Goal: Entertainment & Leisure: Consume media (video, audio)

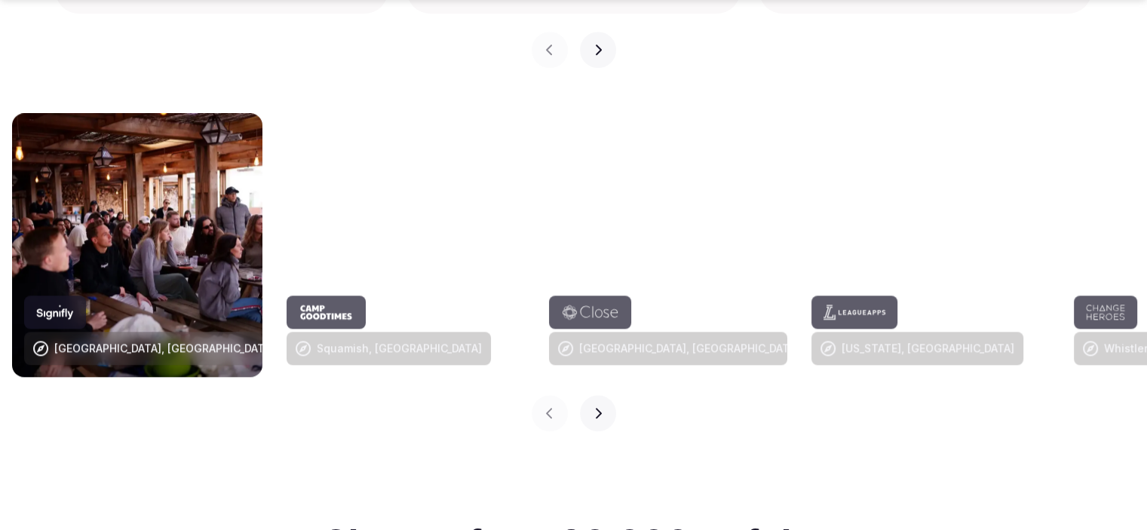
scroll to position [1614, 0]
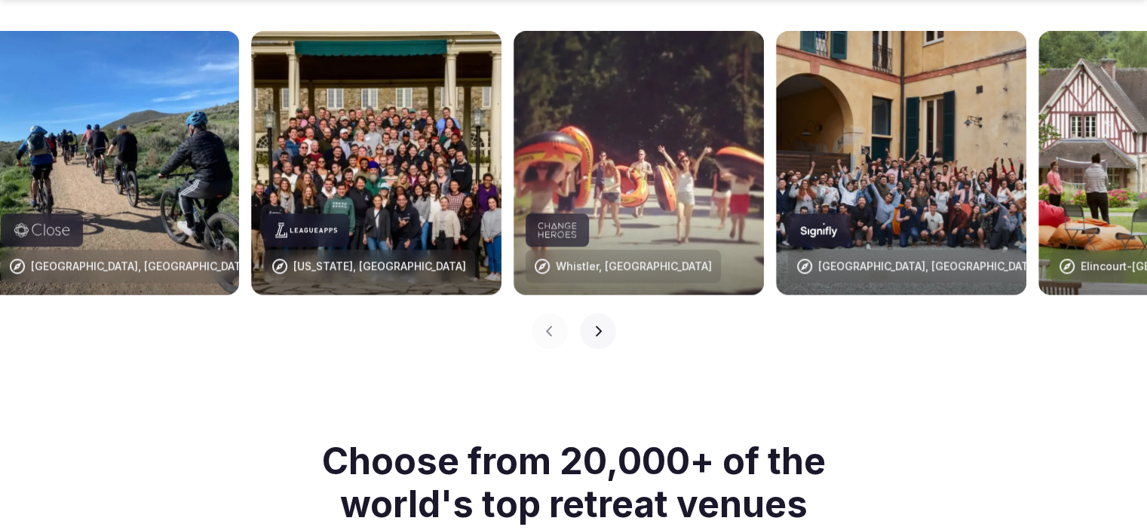
drag, startPoint x: 1121, startPoint y: 138, endPoint x: 576, endPoint y: 138, distance: 545.1
click at [576, 138] on img at bounding box center [638, 163] width 250 height 264
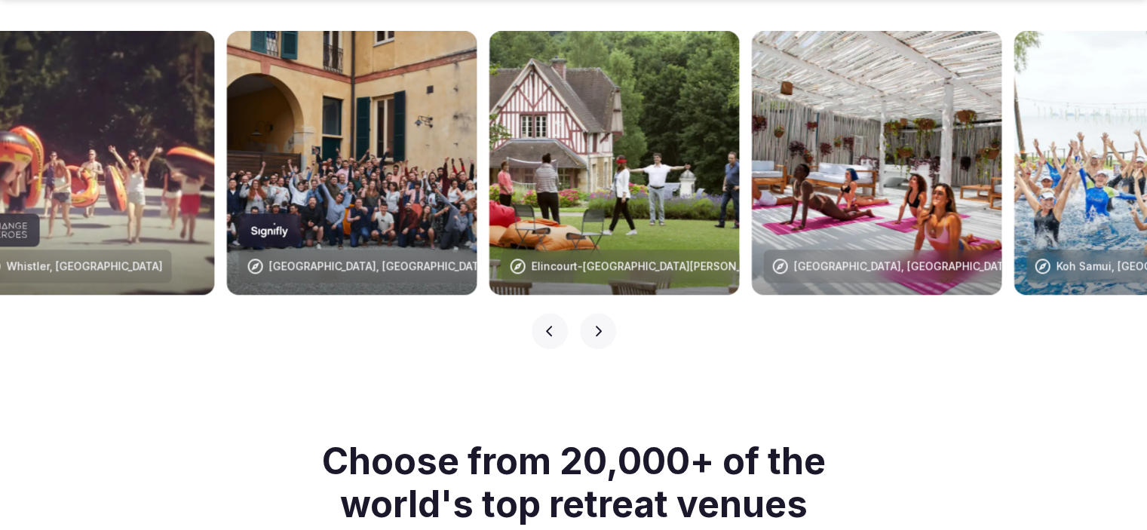
drag, startPoint x: 1047, startPoint y: 106, endPoint x: 562, endPoint y: 126, distance: 484.4
click at [562, 126] on img at bounding box center [614, 163] width 250 height 264
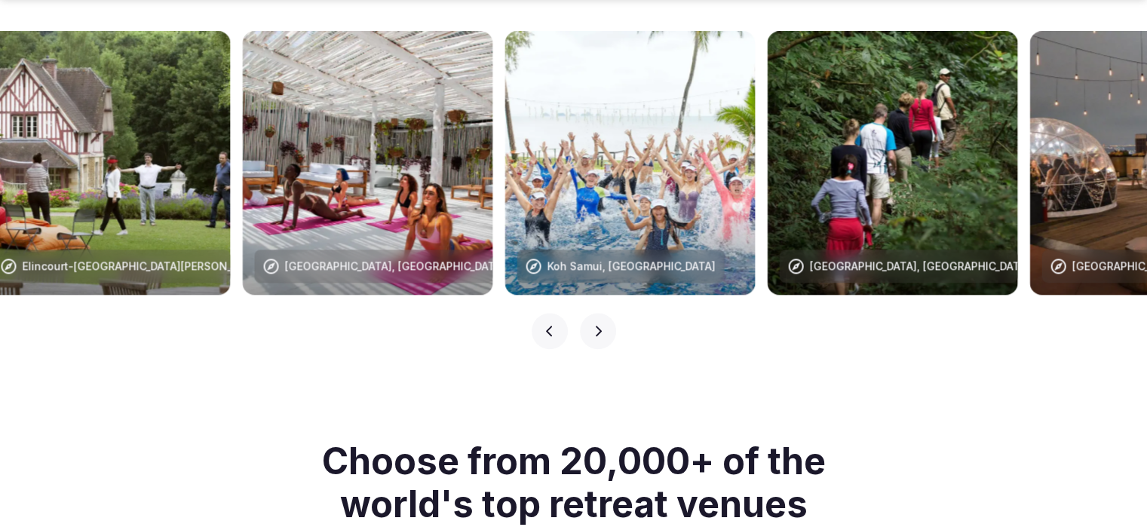
drag, startPoint x: 862, startPoint y: 81, endPoint x: 394, endPoint y: 116, distance: 469.6
click at [394, 116] on img at bounding box center [368, 163] width 250 height 264
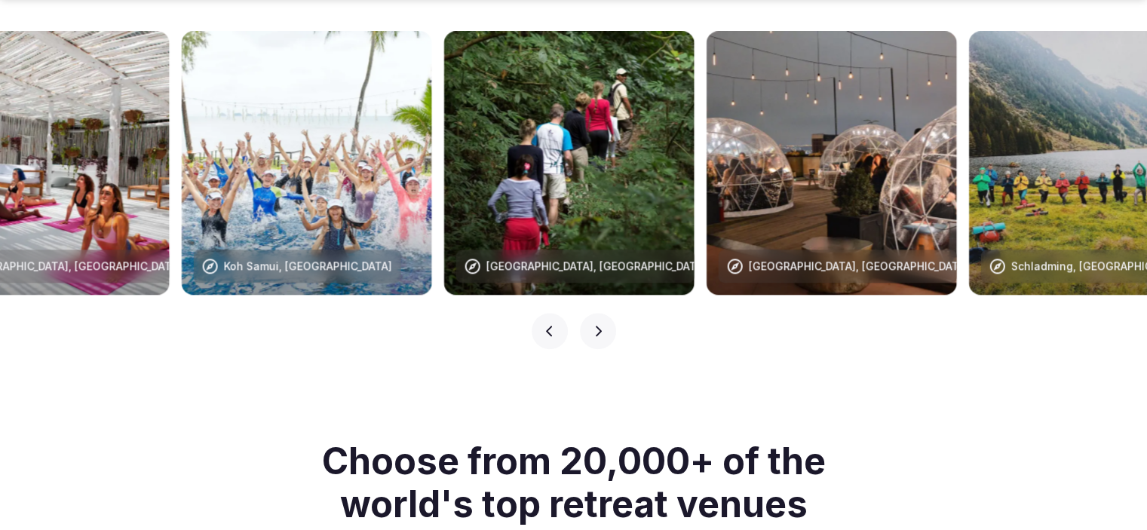
drag, startPoint x: 828, startPoint y: 105, endPoint x: 573, endPoint y: 100, distance: 254.9
click at [573, 100] on img at bounding box center [569, 163] width 250 height 264
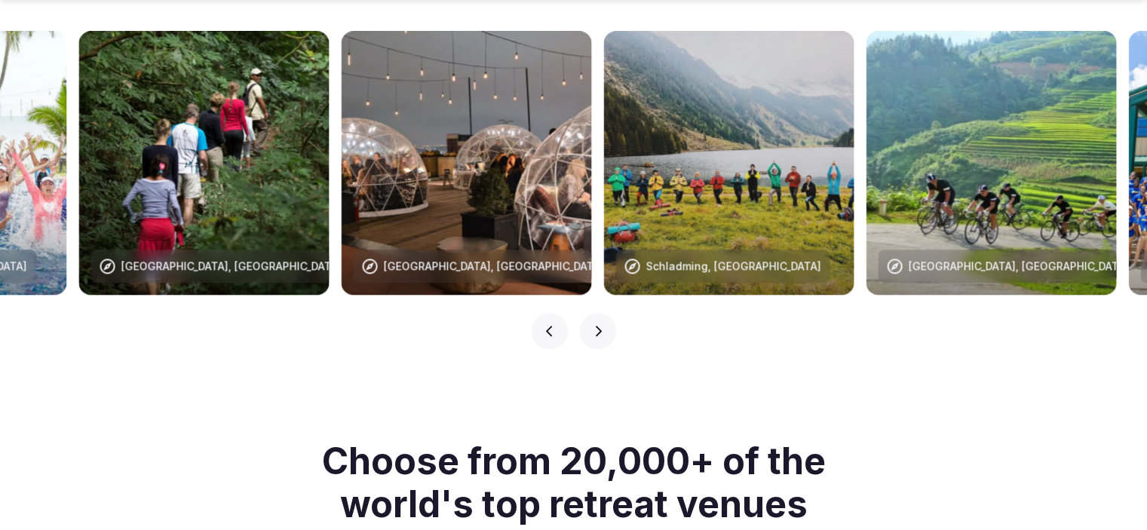
drag, startPoint x: 1014, startPoint y: 99, endPoint x: 647, endPoint y: 121, distance: 367.8
click at [647, 121] on img at bounding box center [729, 163] width 250 height 264
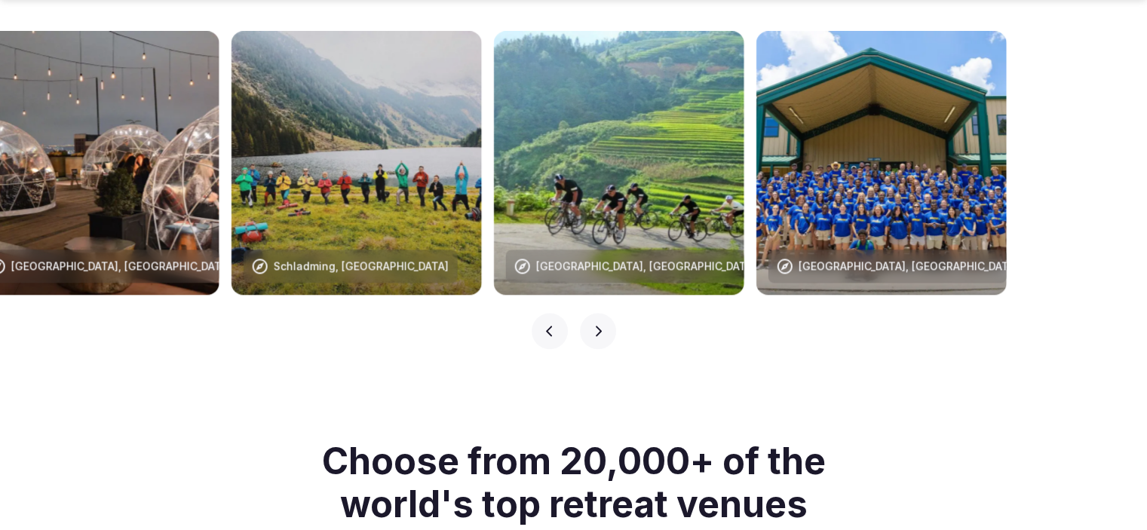
drag, startPoint x: 1091, startPoint y: 115, endPoint x: 624, endPoint y: 102, distance: 467.6
click at [624, 102] on img at bounding box center [619, 163] width 250 height 264
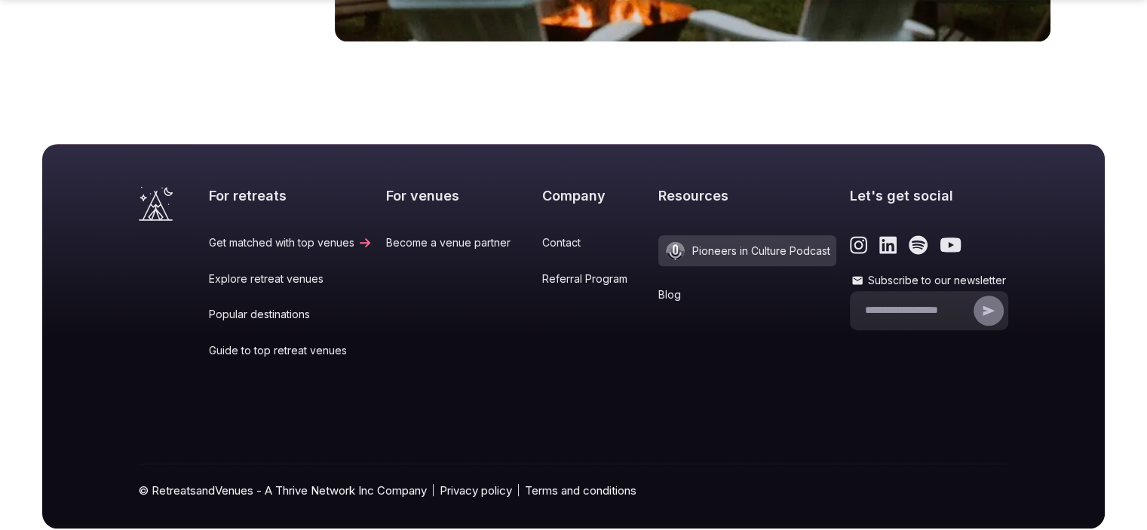
scroll to position [6362, 0]
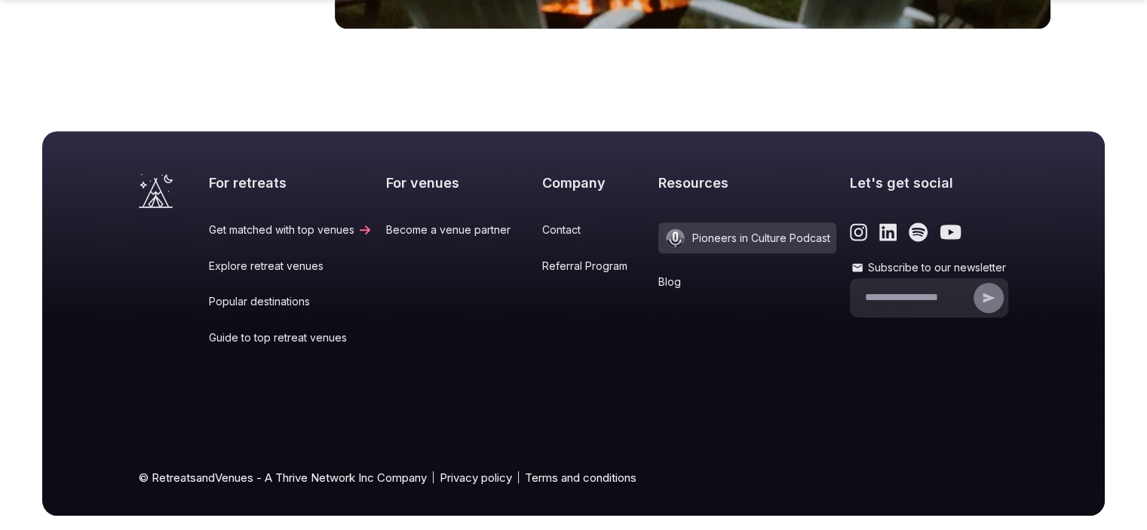
click at [725, 222] on span "Pioneers in Culture Podcast" at bounding box center [747, 237] width 178 height 31
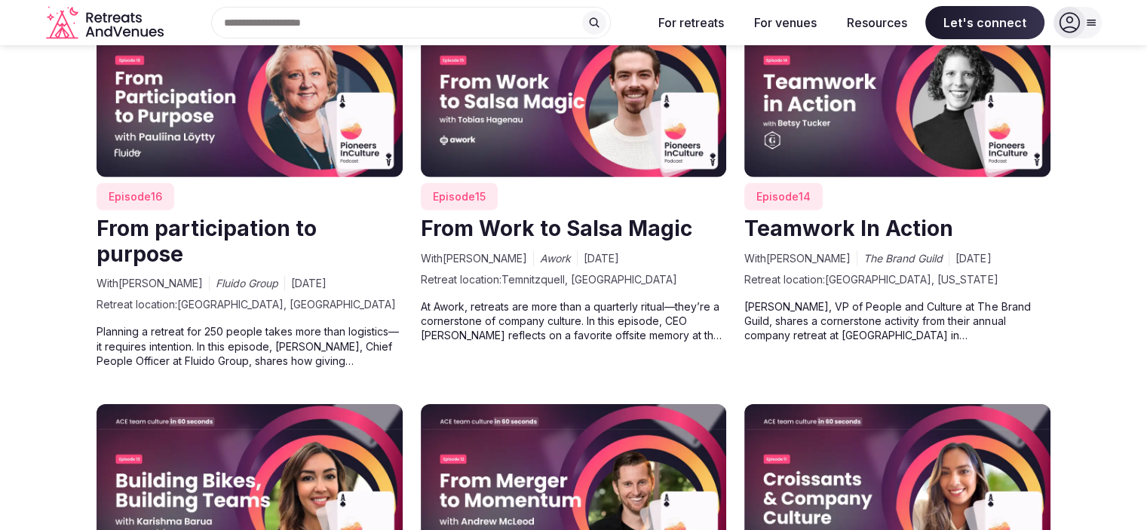
scroll to position [1659, 0]
